Goal: Book appointment/travel/reservation

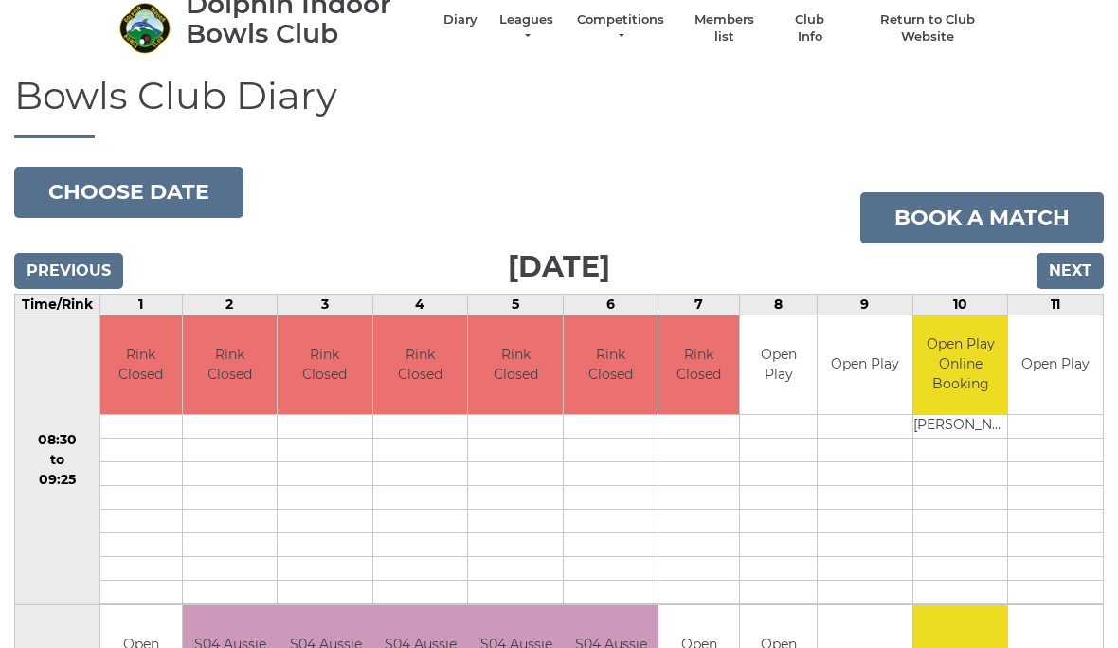
scroll to position [71, 0]
click at [90, 194] on button "Choose date" at bounding box center [128, 192] width 229 height 51
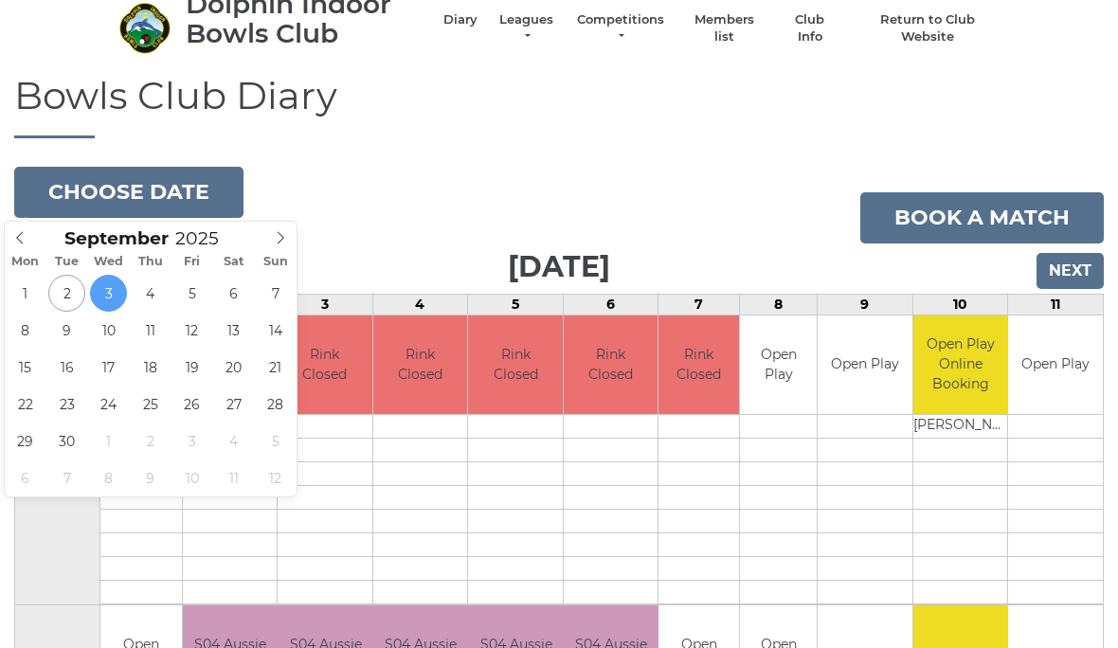
type input "[DATE]"
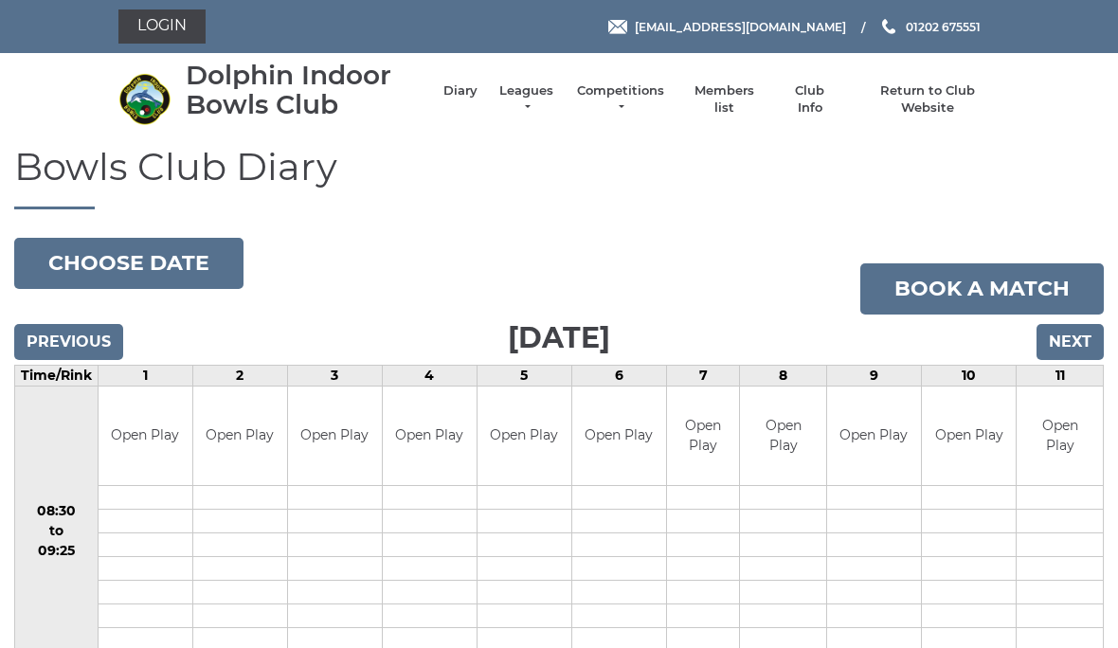
click at [52, 343] on input "Previous" at bounding box center [68, 342] width 109 height 36
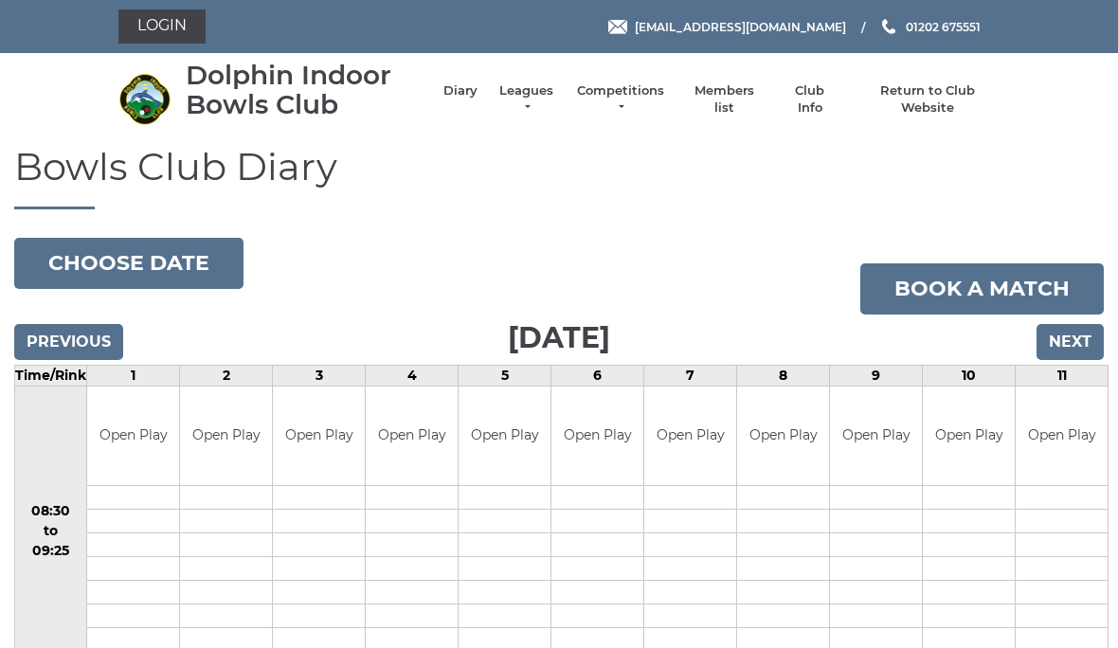
click at [66, 334] on input "Previous" at bounding box center [68, 342] width 109 height 36
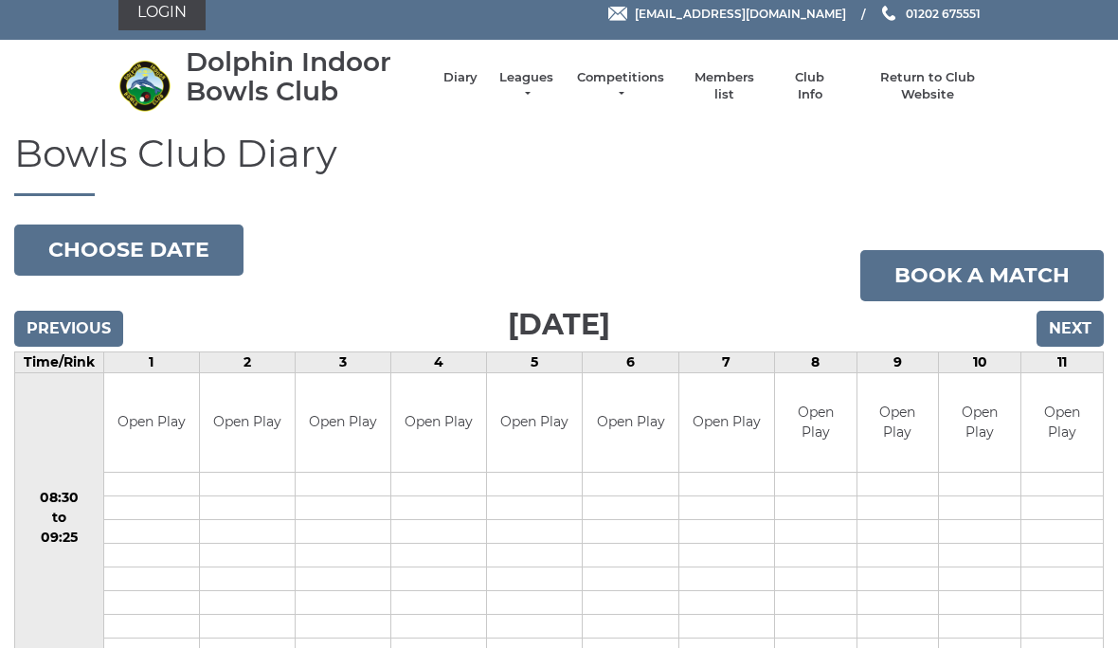
scroll to position [9, 0]
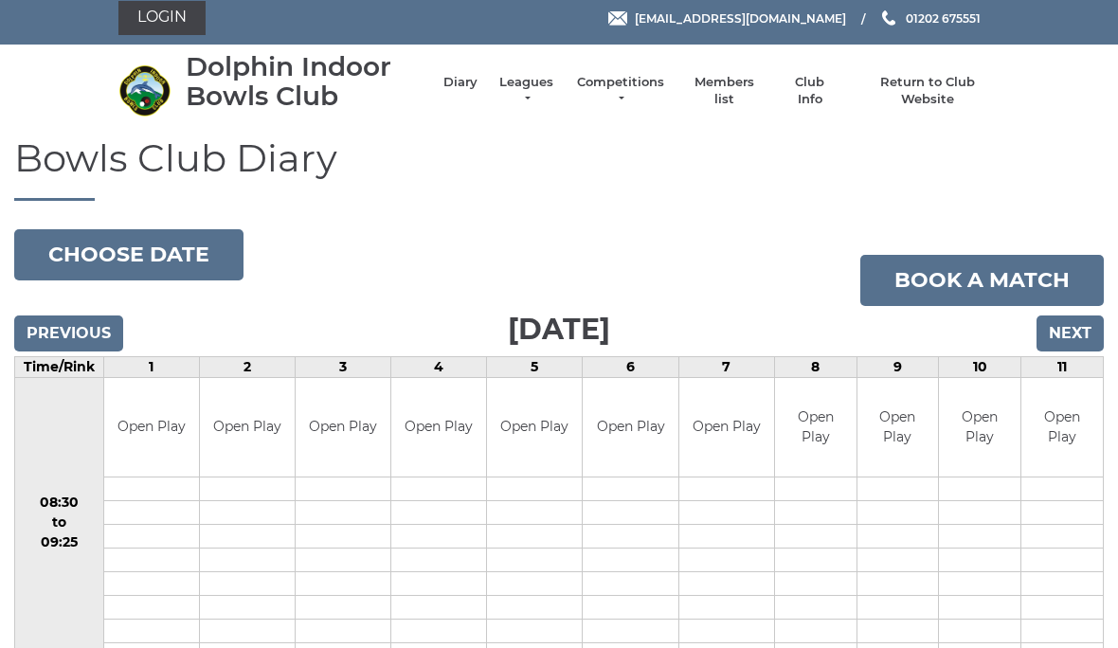
click at [104, 250] on button "Choose date" at bounding box center [128, 254] width 229 height 51
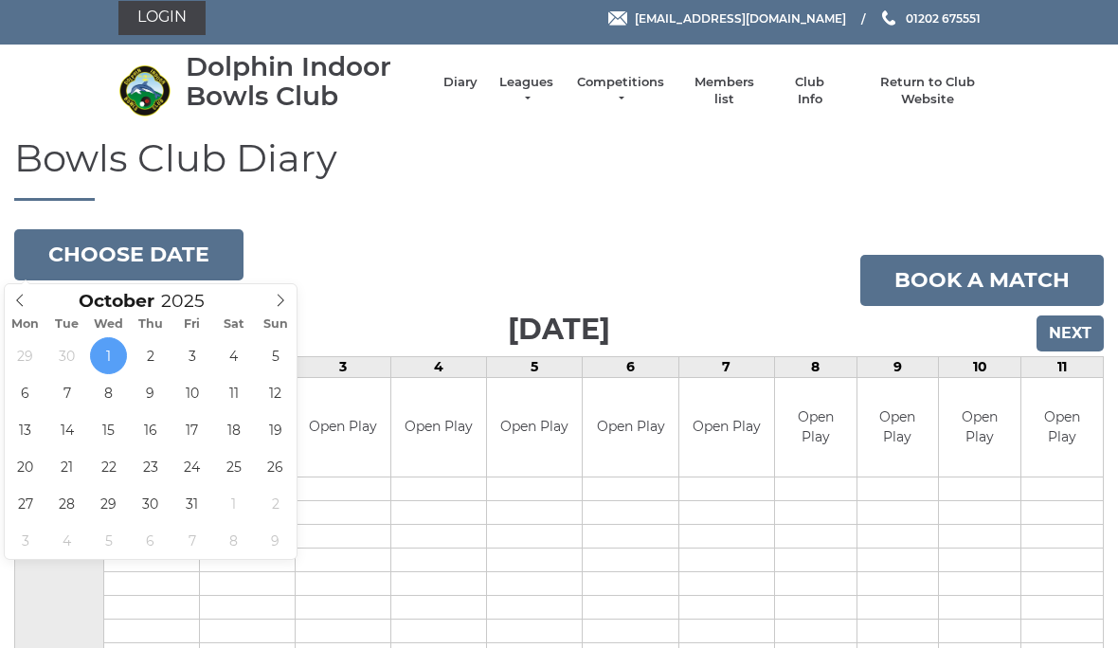
click at [27, 300] on icon at bounding box center [19, 300] width 13 height 13
type input "[DATE]"
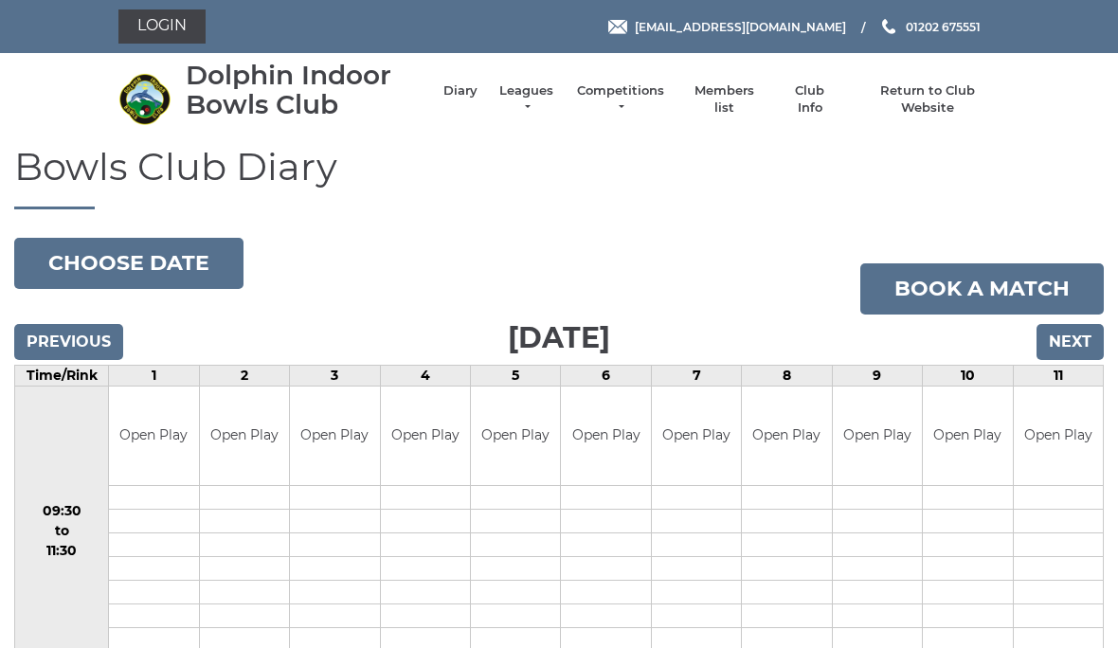
click at [84, 263] on button "Choose date" at bounding box center [128, 263] width 229 height 51
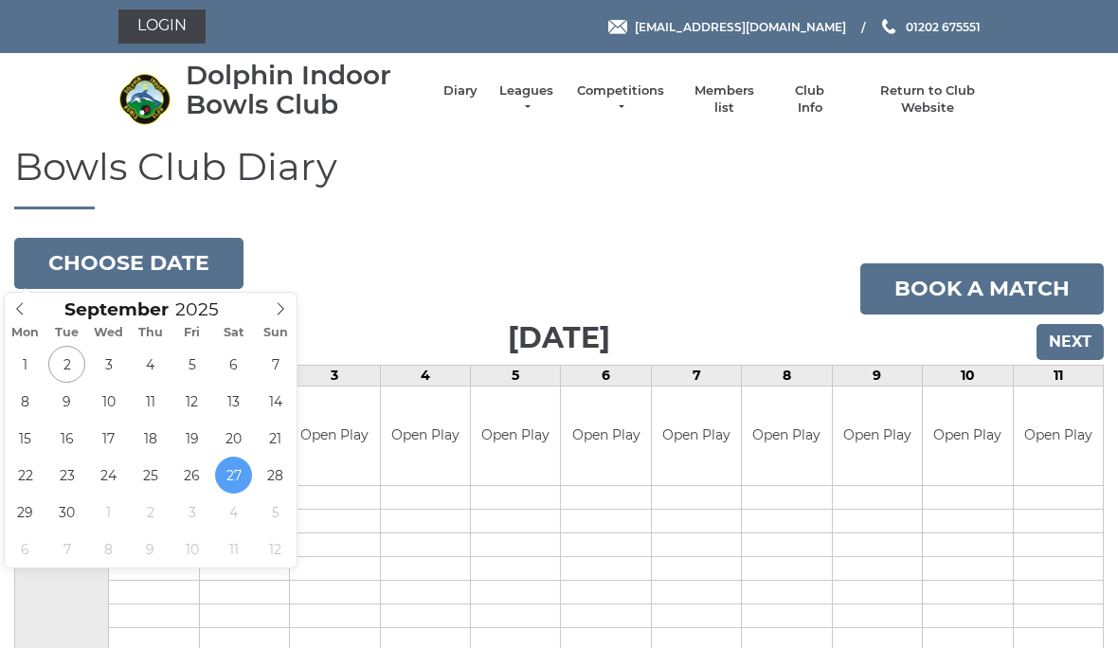
type input "[DATE]"
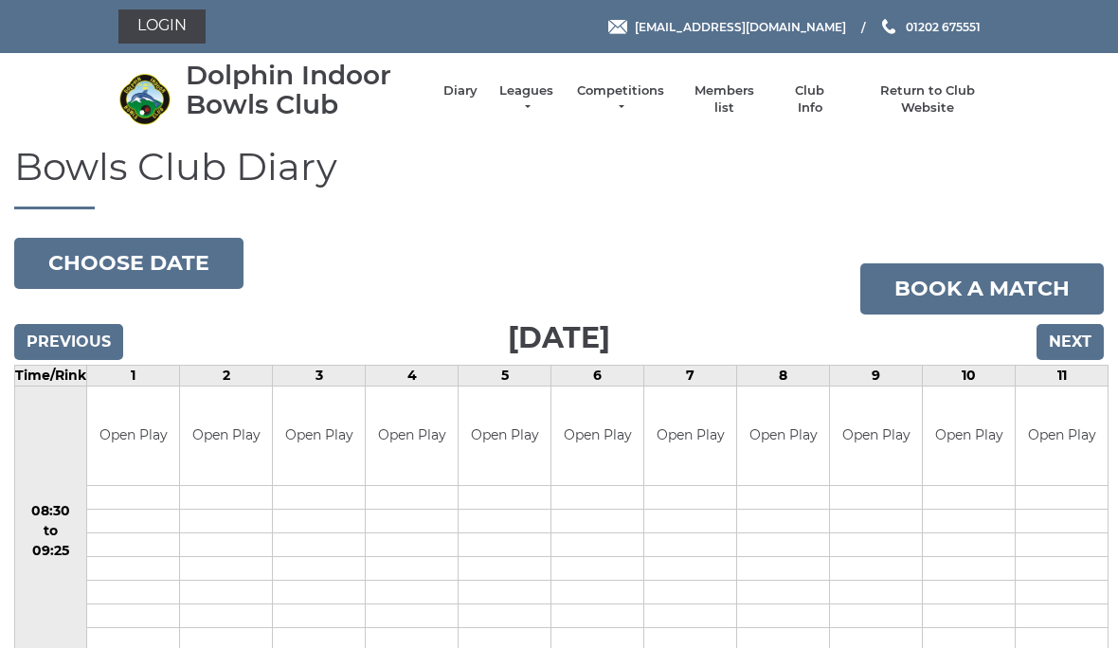
click at [100, 266] on button "Choose date" at bounding box center [128, 263] width 229 height 51
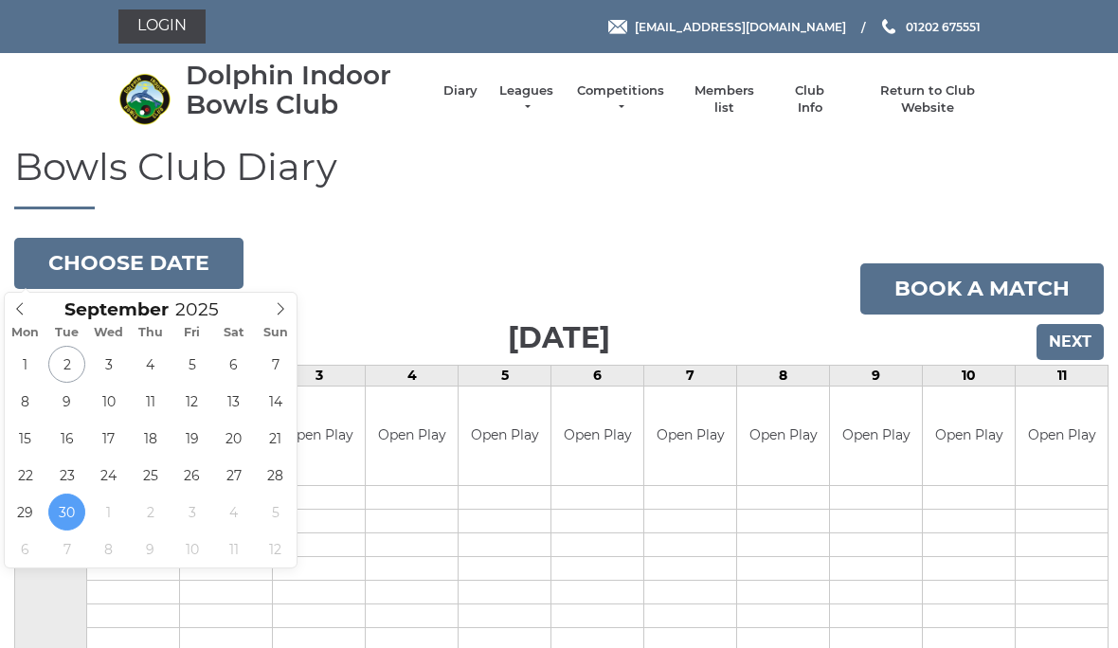
type input "2025-09-09"
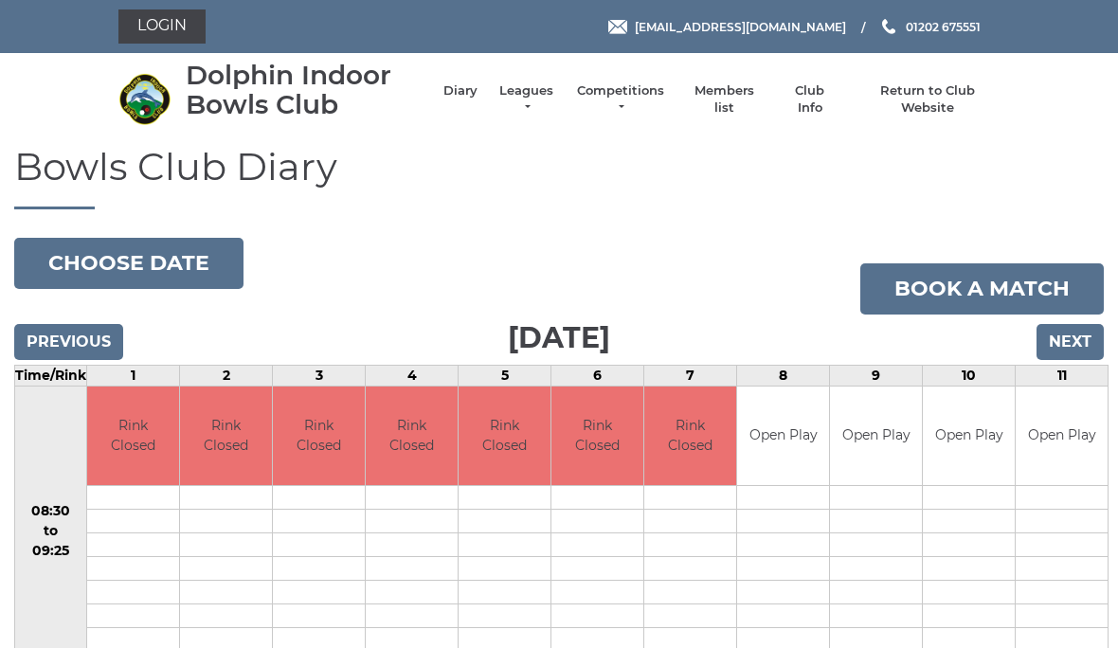
click at [98, 260] on button "Choose date" at bounding box center [128, 263] width 229 height 51
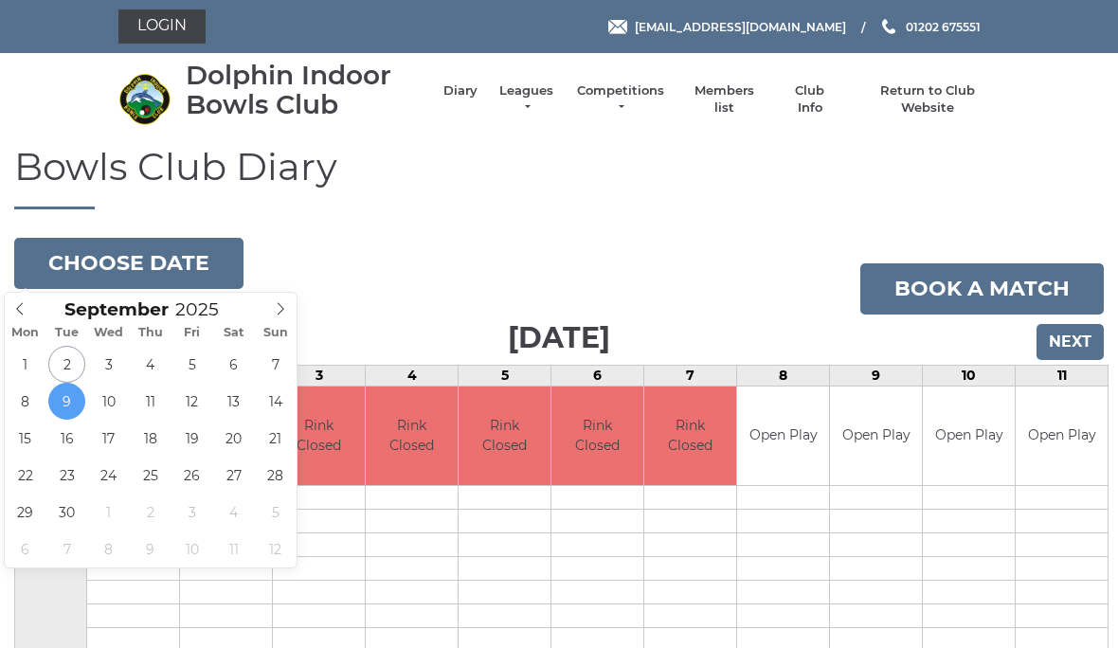
type input "[DATE]"
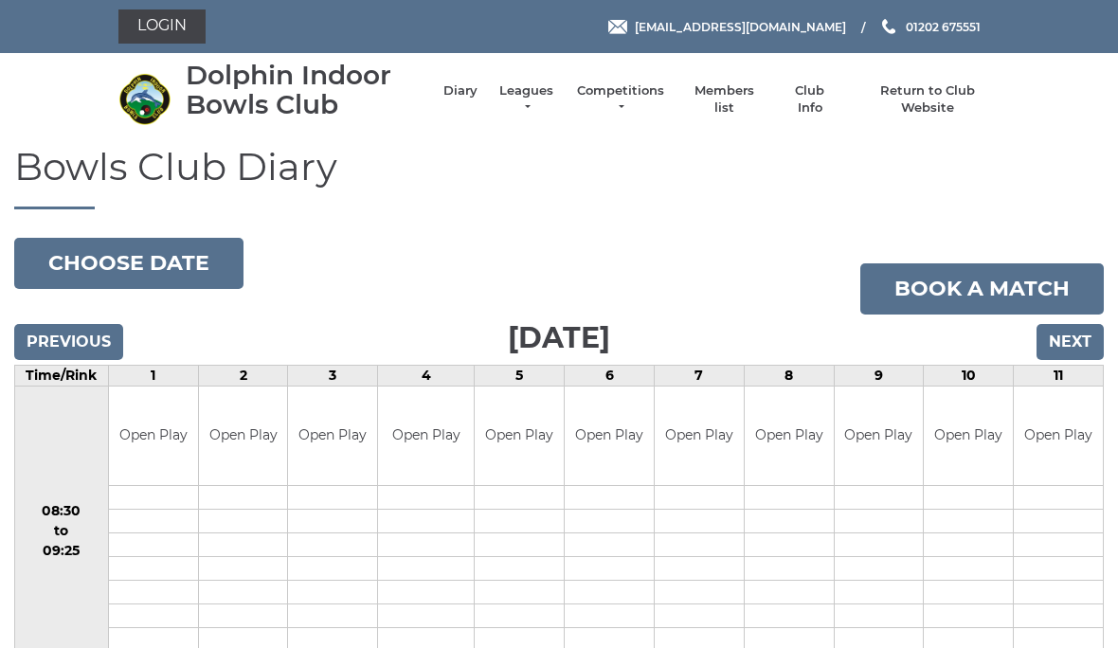
click at [210, 263] on button "Choose date" at bounding box center [128, 263] width 229 height 51
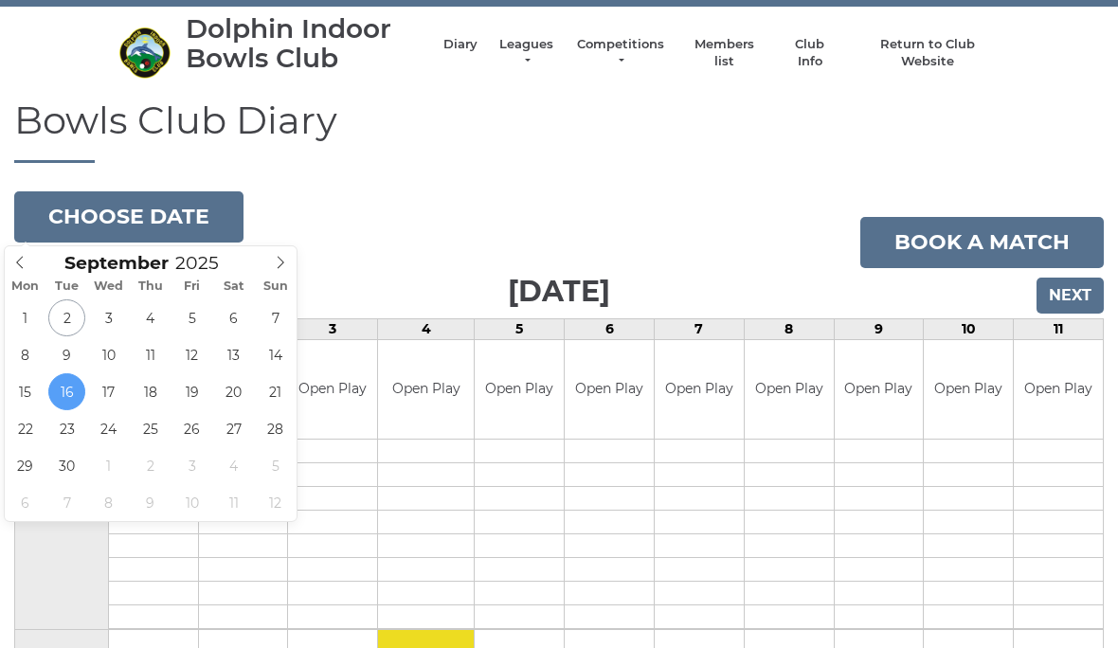
type input "2025-09-19"
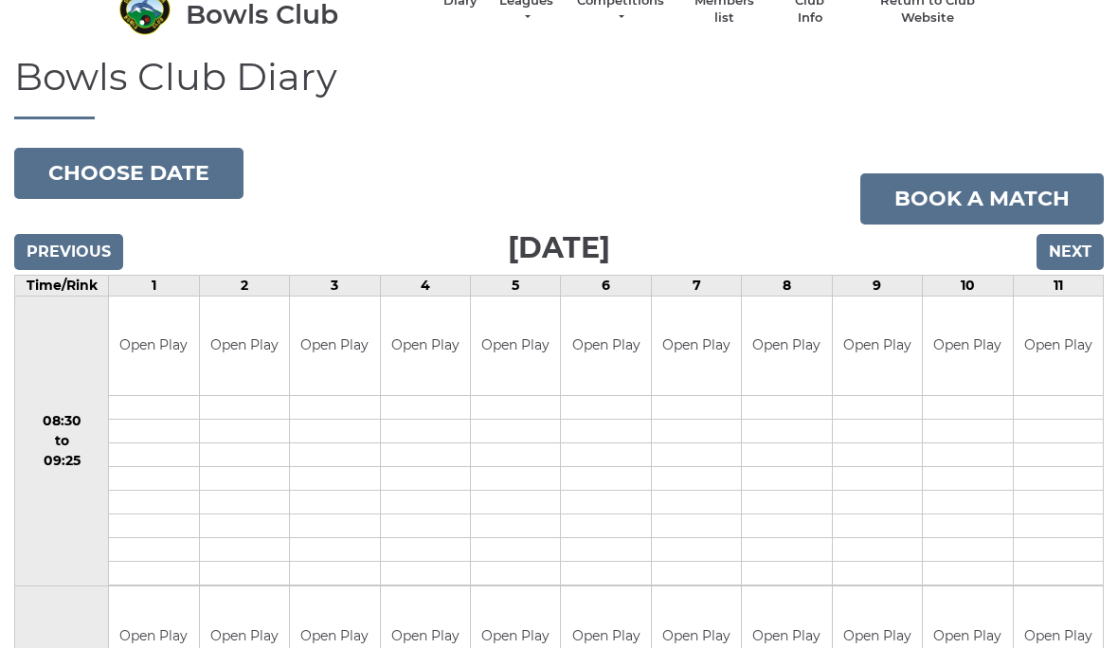
scroll to position [92, 0]
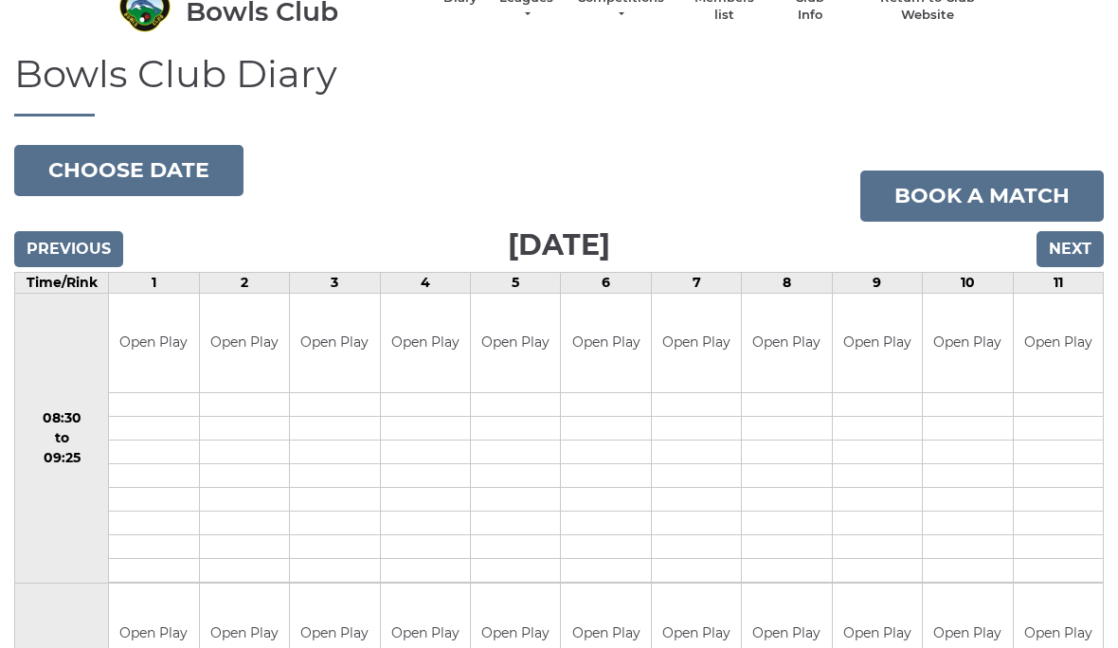
click at [83, 175] on button "Choose date" at bounding box center [128, 171] width 229 height 51
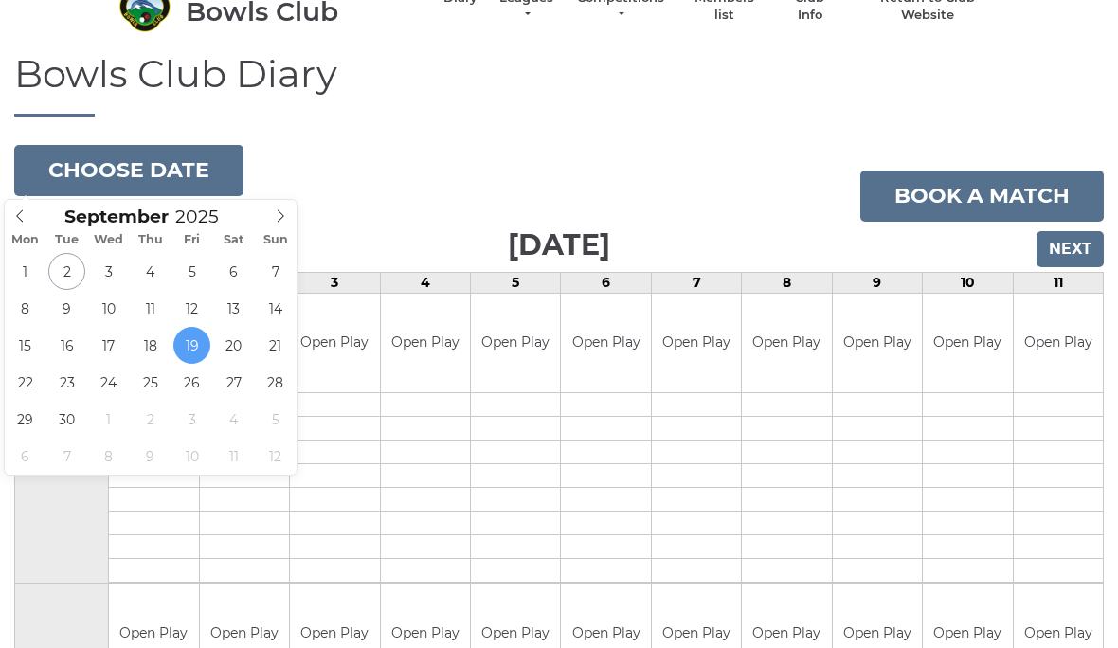
type input "2025-09-15"
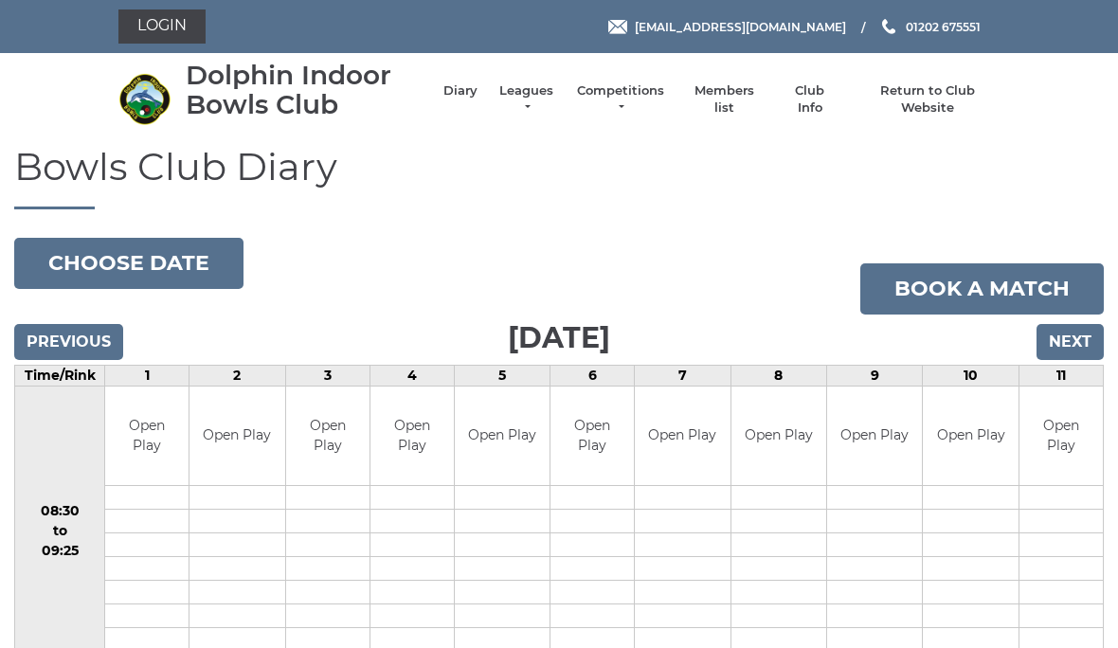
click at [1048, 353] on input "Next" at bounding box center [1069, 342] width 67 height 36
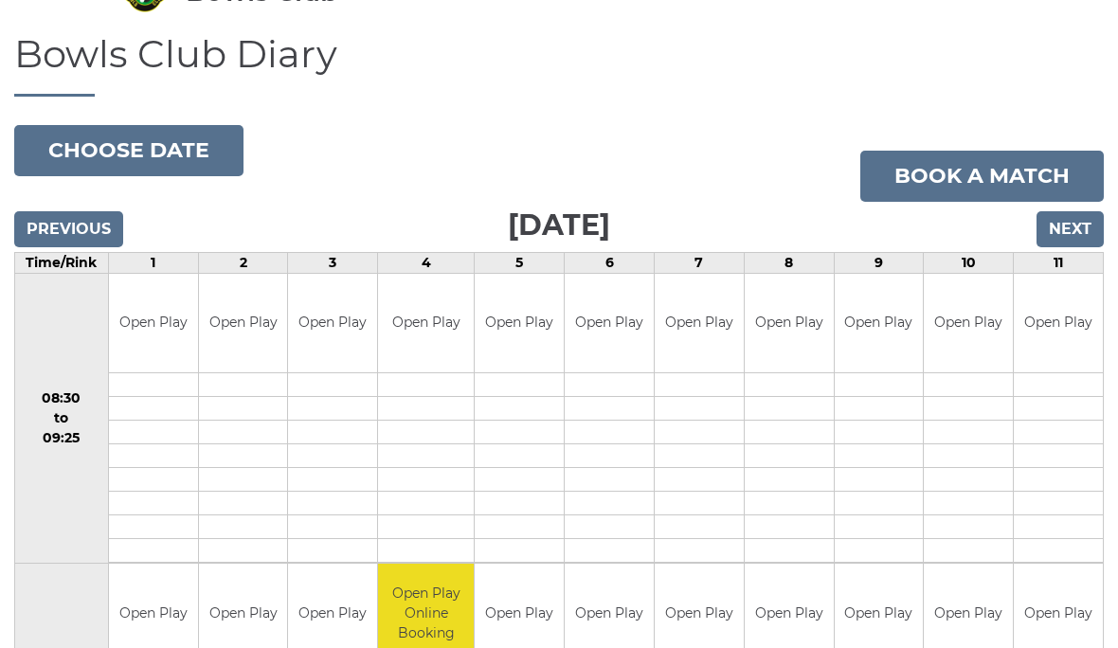
click at [1065, 233] on input "Next" at bounding box center [1069, 230] width 67 height 36
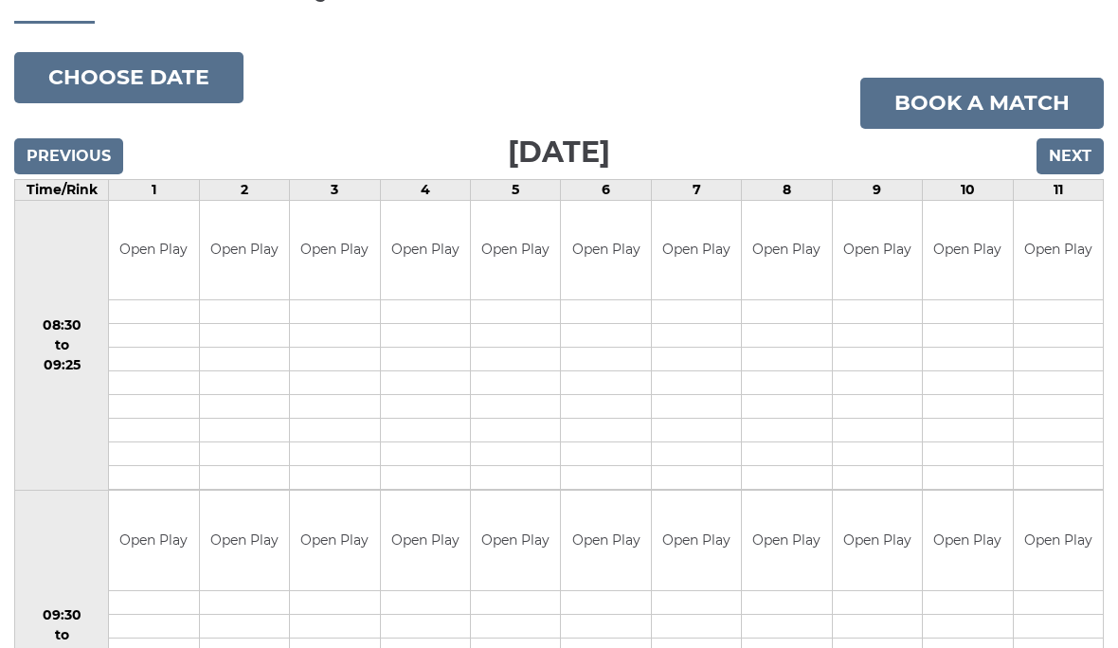
scroll to position [182, 0]
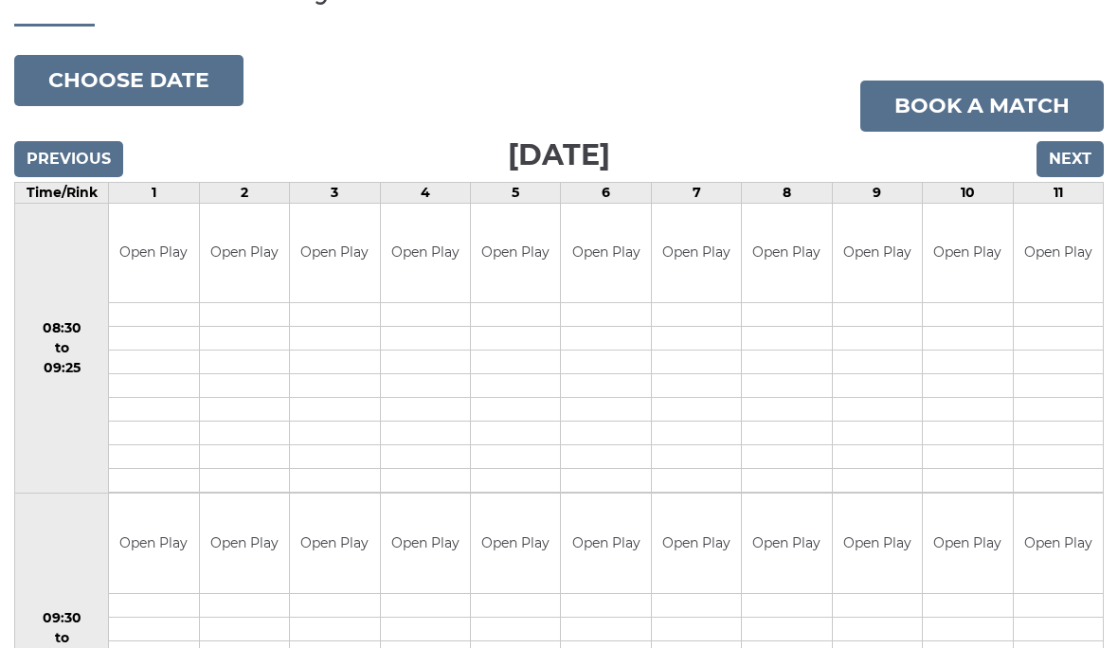
click at [1067, 165] on input "Next" at bounding box center [1069, 160] width 67 height 36
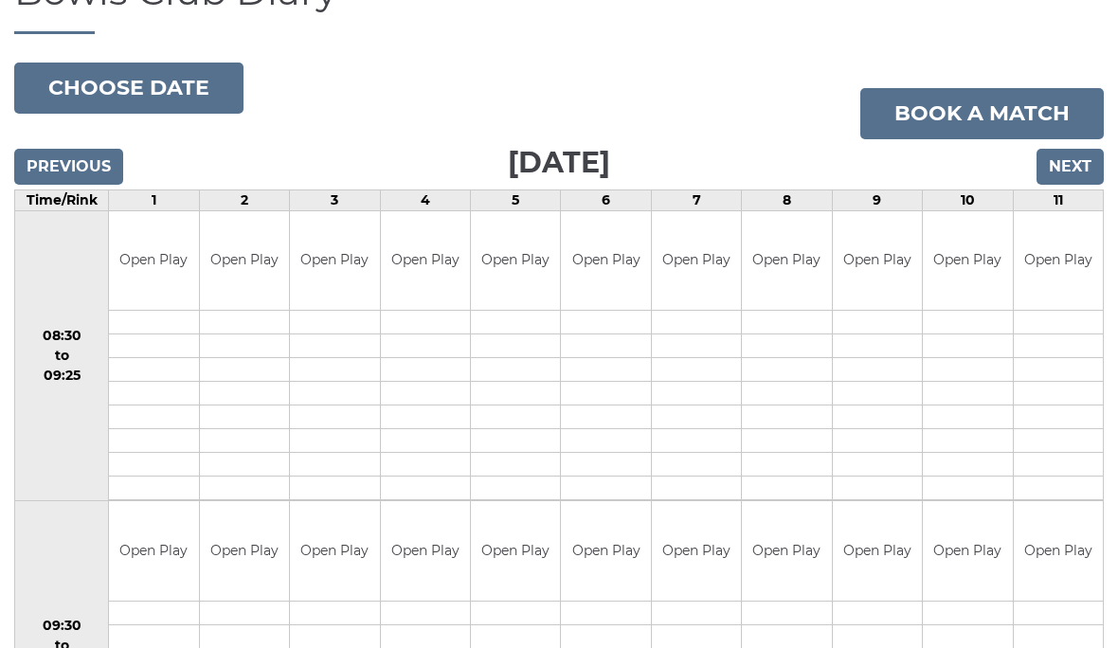
scroll to position [112, 0]
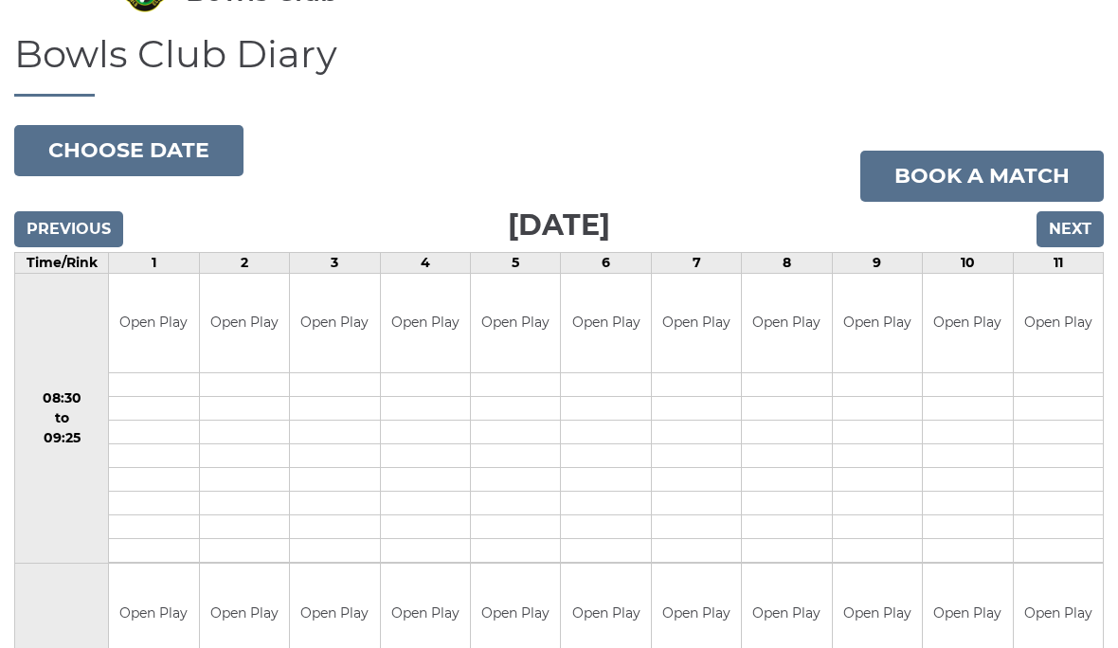
click at [1067, 229] on input "Next" at bounding box center [1069, 230] width 67 height 36
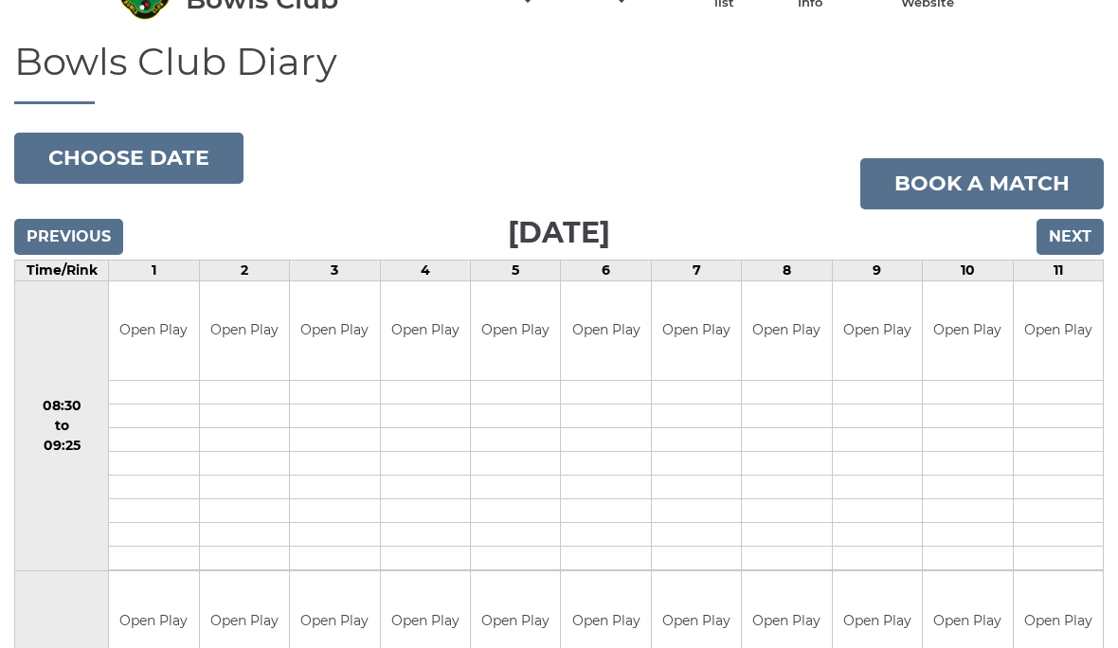
scroll to position [101, 0]
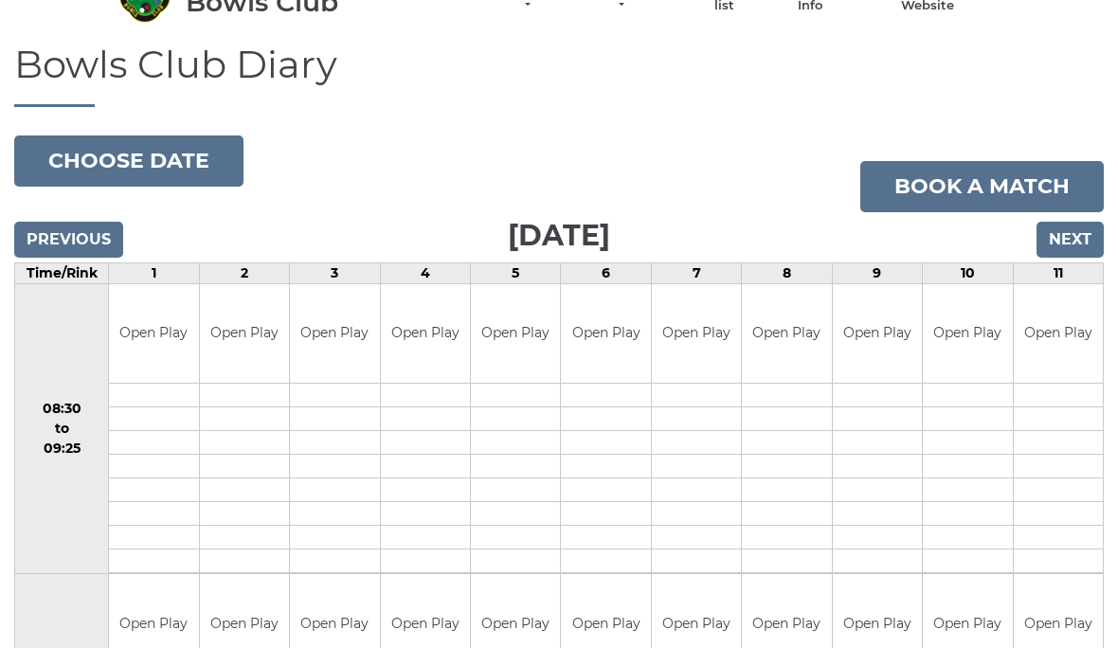
click at [89, 167] on button "Choose date" at bounding box center [128, 161] width 229 height 51
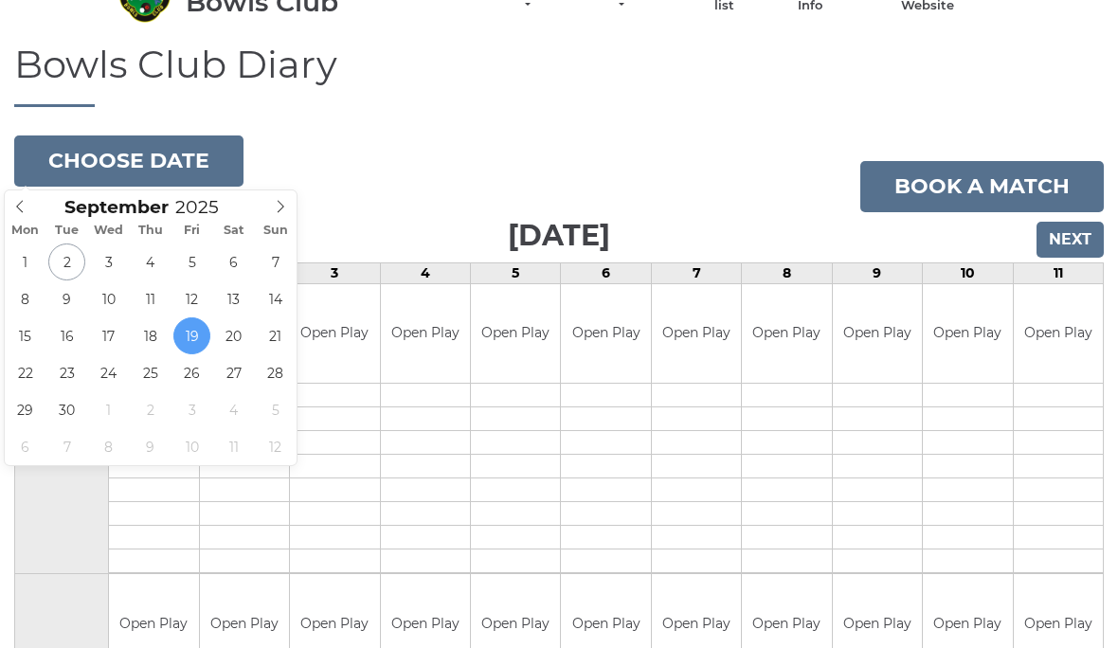
scroll to position [102, 0]
type input "[DATE]"
